Goal: Information Seeking & Learning: Learn about a topic

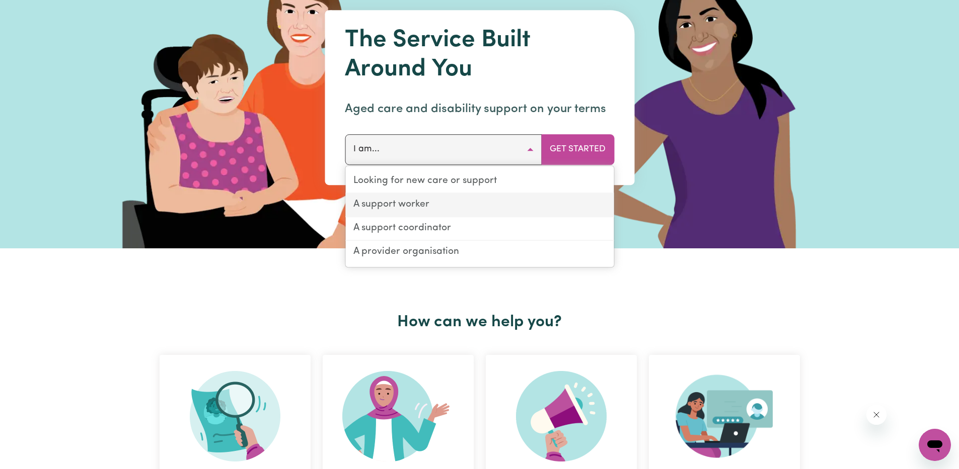
scroll to position [101, 0]
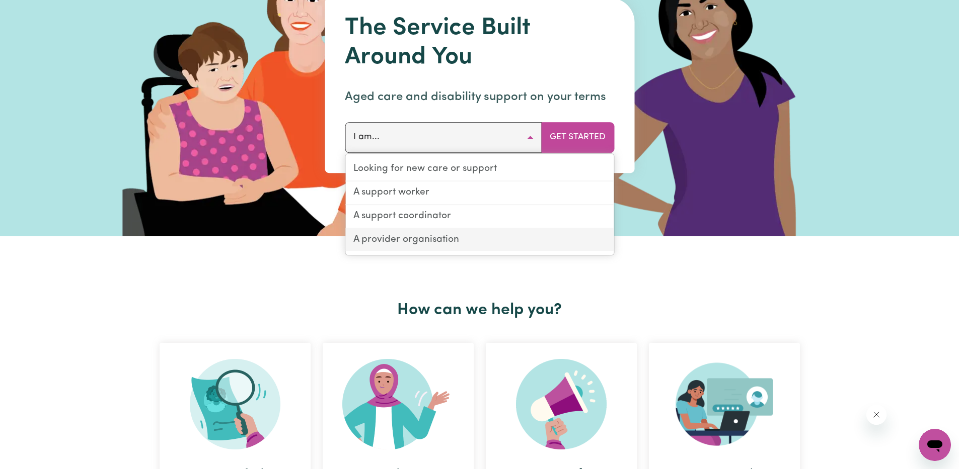
click at [422, 246] on link "A provider organisation" at bounding box center [479, 240] width 268 height 23
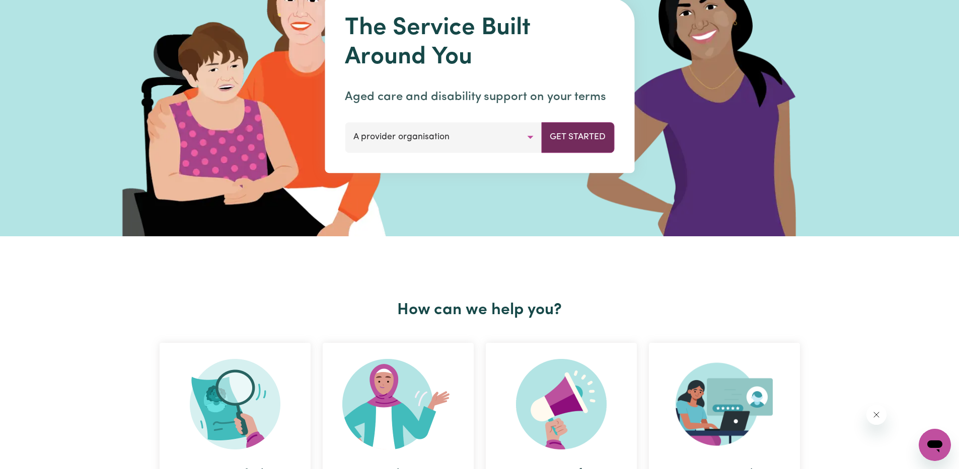
click at [591, 130] on button "Get Started" at bounding box center [577, 137] width 73 height 30
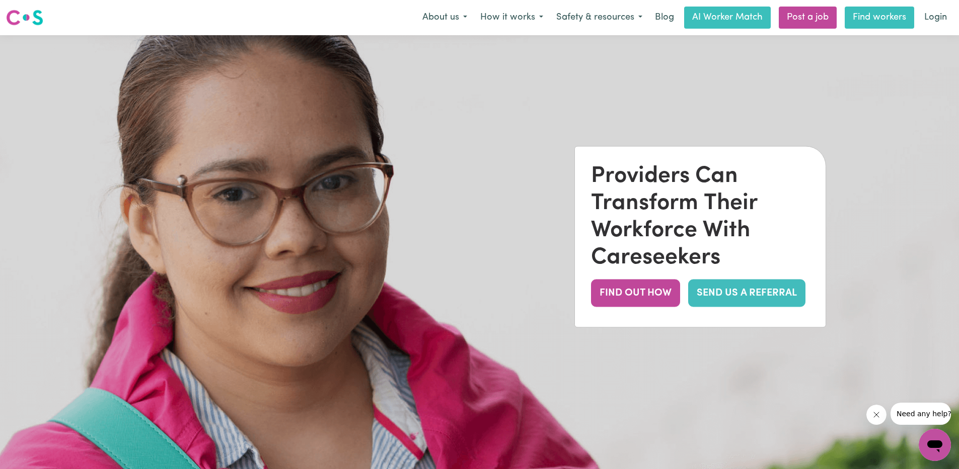
click at [881, 18] on link "Find workers" at bounding box center [878, 18] width 69 height 22
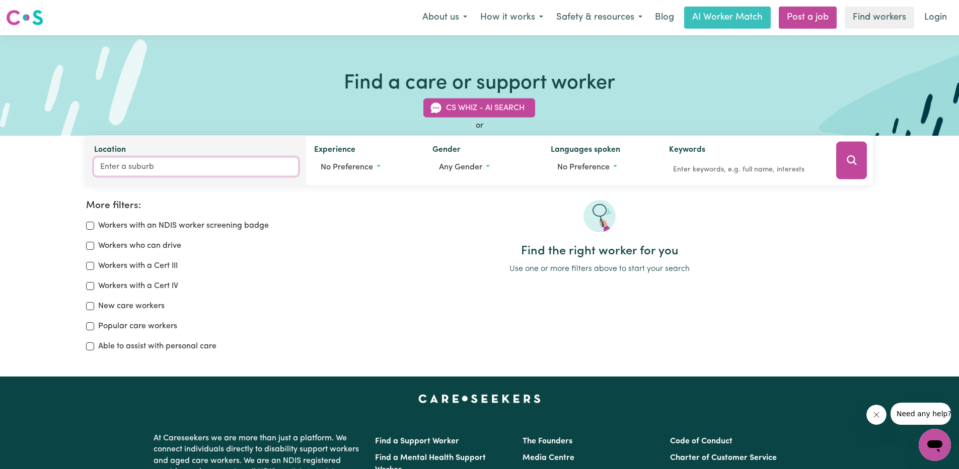
click at [119, 167] on input "Location" at bounding box center [196, 167] width 204 height 18
type input "nagam"
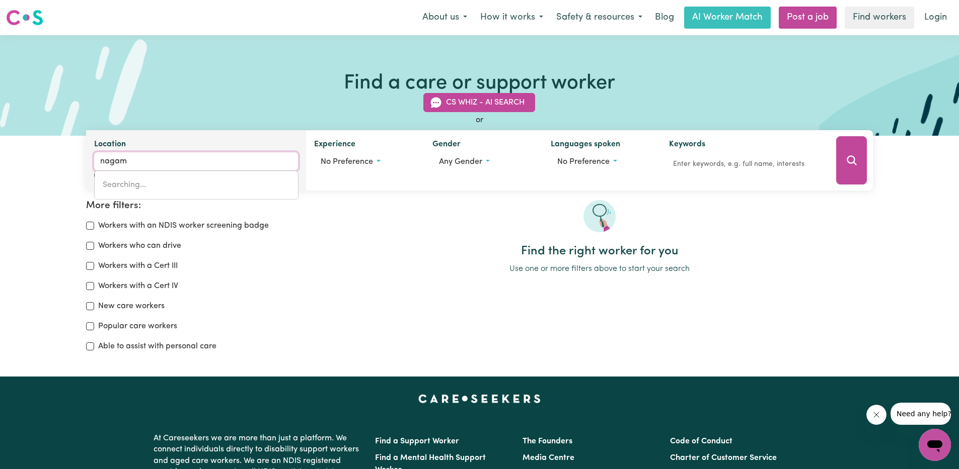
type input "nagamBIE, [GEOGRAPHIC_DATA], 3608"
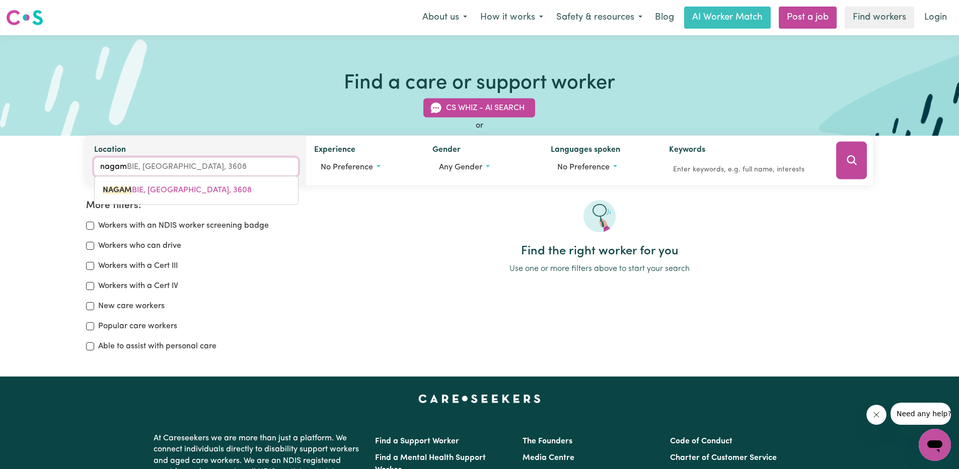
type input "nagamb"
type input "nagambIE, [GEOGRAPHIC_DATA], 3608"
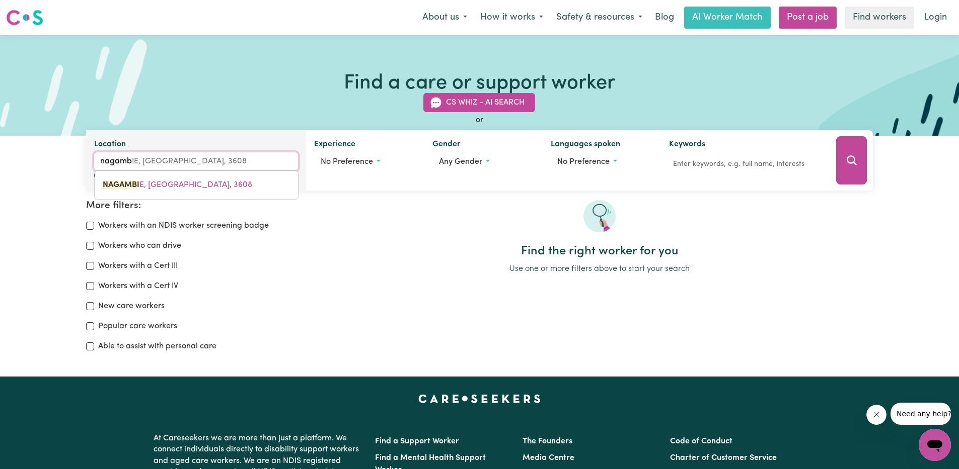
type input "nagambi"
type input "nagambiE, [GEOGRAPHIC_DATA], 3608"
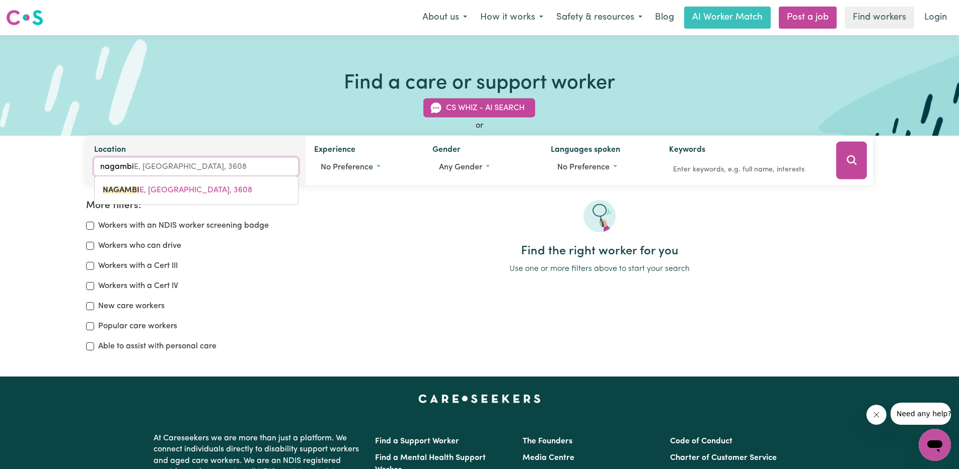
type input "nagambie"
type input "nagambie, [GEOGRAPHIC_DATA], 3608"
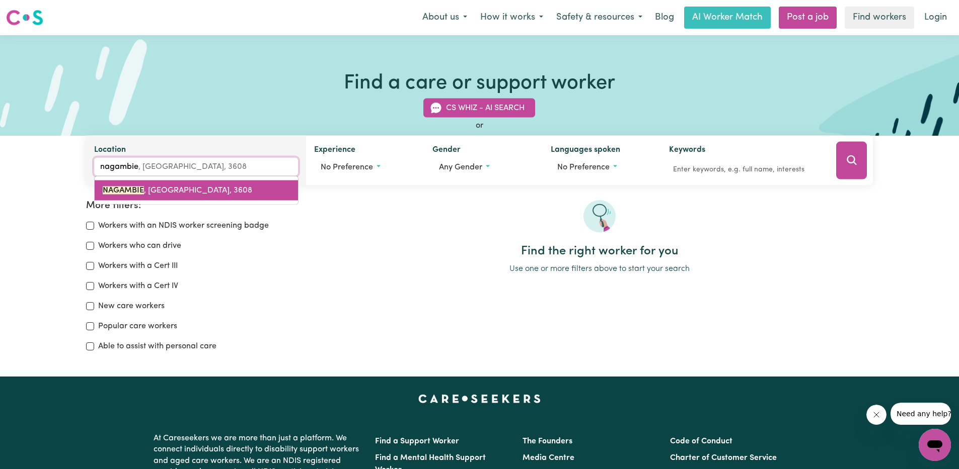
click at [140, 193] on mark "NAGAMBIE" at bounding box center [123, 191] width 41 height 8
